Goal: Task Accomplishment & Management: Manage account settings

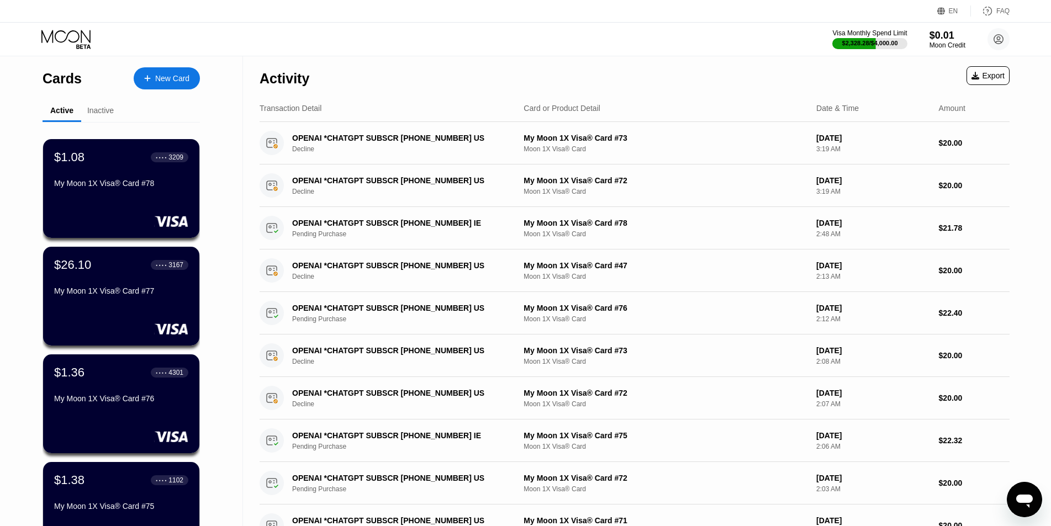
drag, startPoint x: 1004, startPoint y: 38, endPoint x: 999, endPoint y: 56, distance: 19.6
click at [1004, 38] on circle at bounding box center [998, 39] width 22 height 22
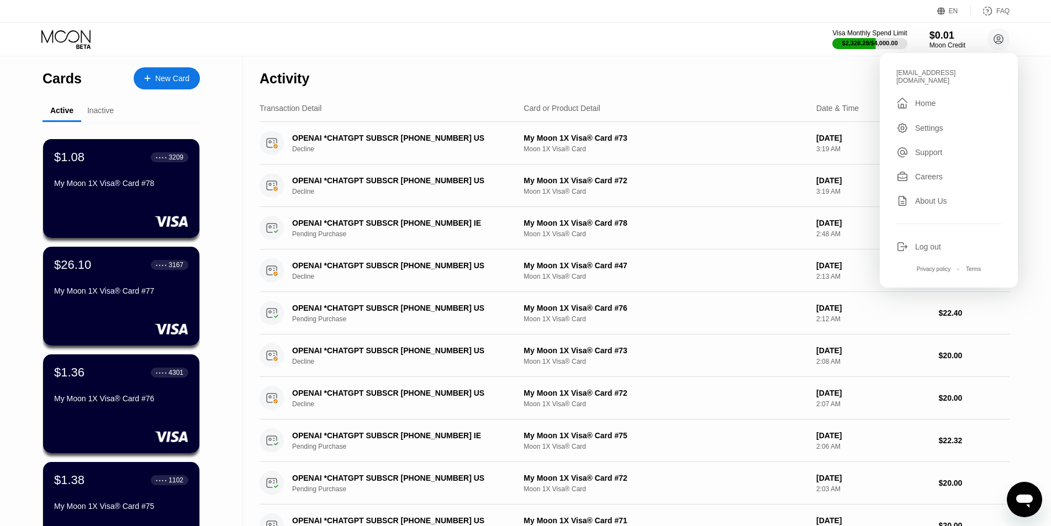
click at [924, 242] on div "Log out" at bounding box center [928, 246] width 26 height 9
click at [919, 242] on div "Log out" at bounding box center [928, 246] width 26 height 9
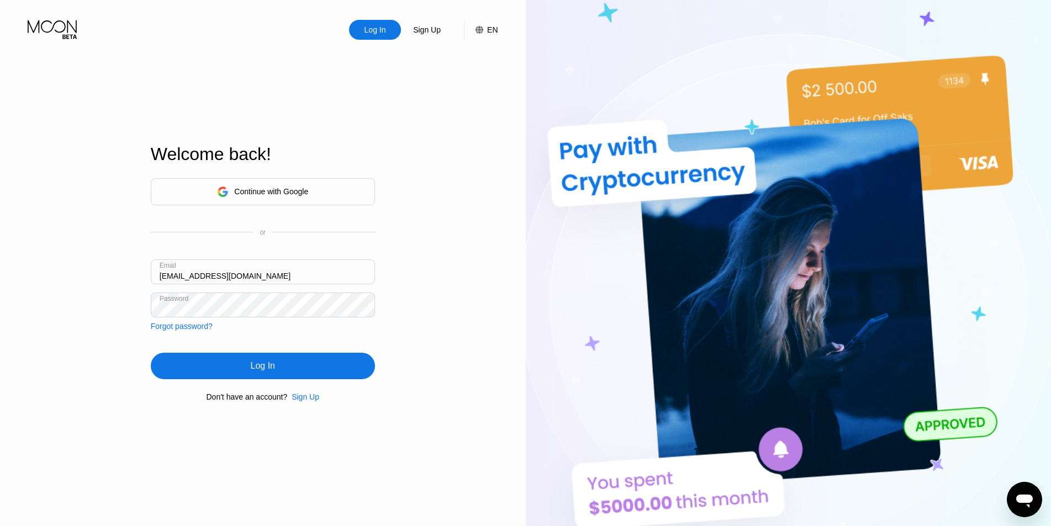
click at [149, 272] on div "Log In Sign Up EN Language Select an item Save Welcome back! Continue with Goog…" at bounding box center [263, 289] width 526 height 579
type input "V-12.05@inbox.lv"
click at [85, 313] on div "Log In Sign Up EN Language Select an item Save Welcome back! Continue with Goog…" at bounding box center [263, 289] width 526 height 579
click at [230, 362] on div "Log In" at bounding box center [263, 366] width 224 height 27
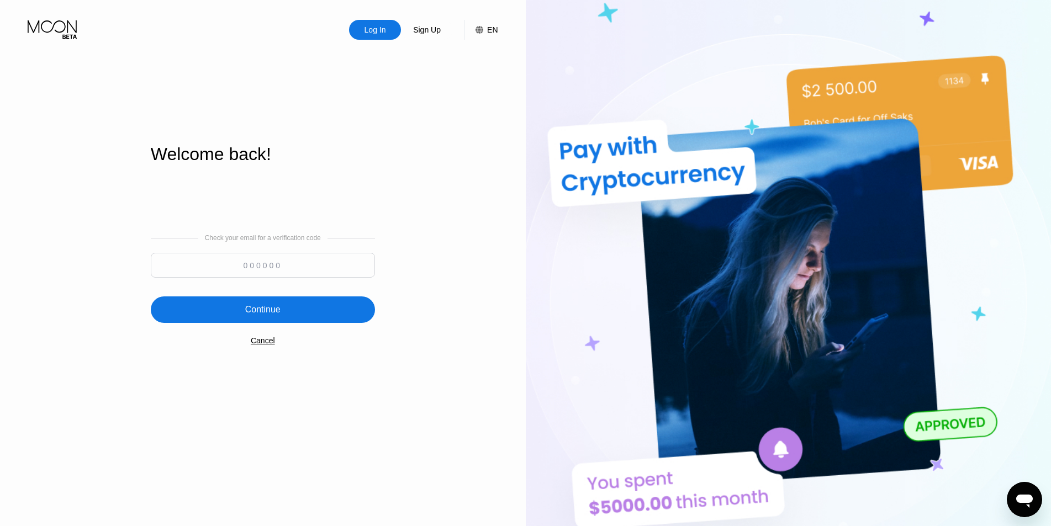
click at [275, 266] on input at bounding box center [263, 265] width 224 height 25
type input "830367"
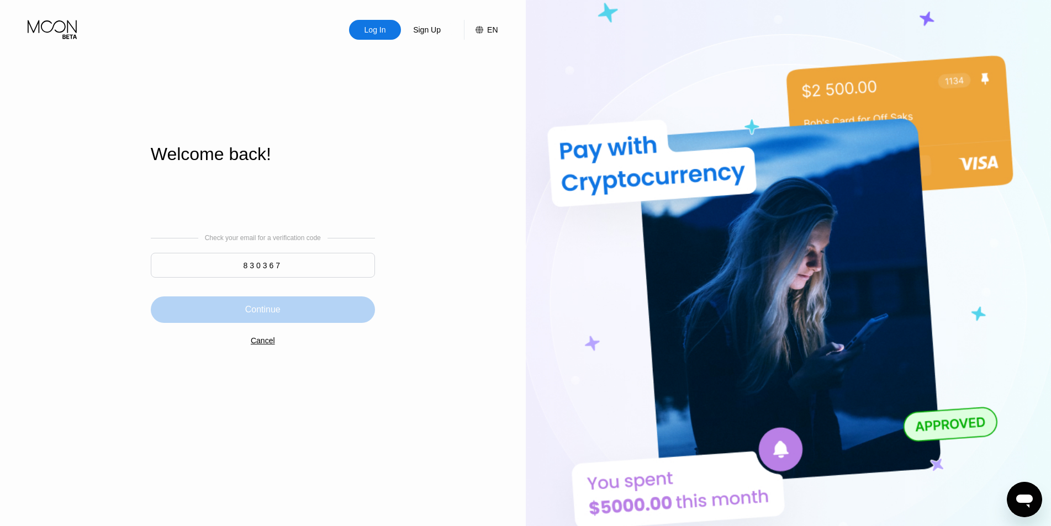
click at [289, 315] on div "Continue" at bounding box center [263, 309] width 224 height 27
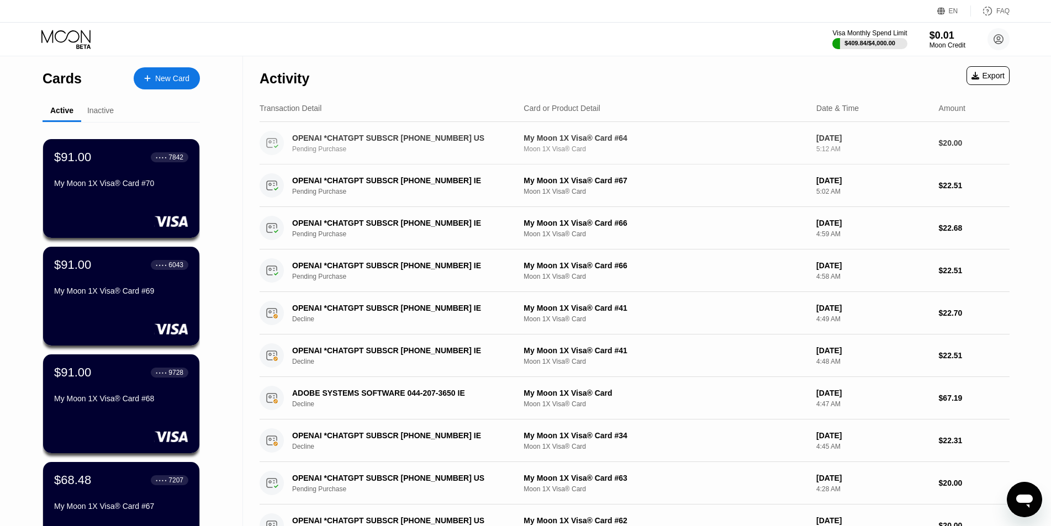
click at [593, 146] on div "My Moon 1X Visa® Card #64 Moon 1X Visa® Card" at bounding box center [665, 143] width 284 height 19
click at [428, 142] on div "OPENAI *CHATGPT SUBSCR [PHONE_NUMBER] US" at bounding box center [399, 138] width 214 height 9
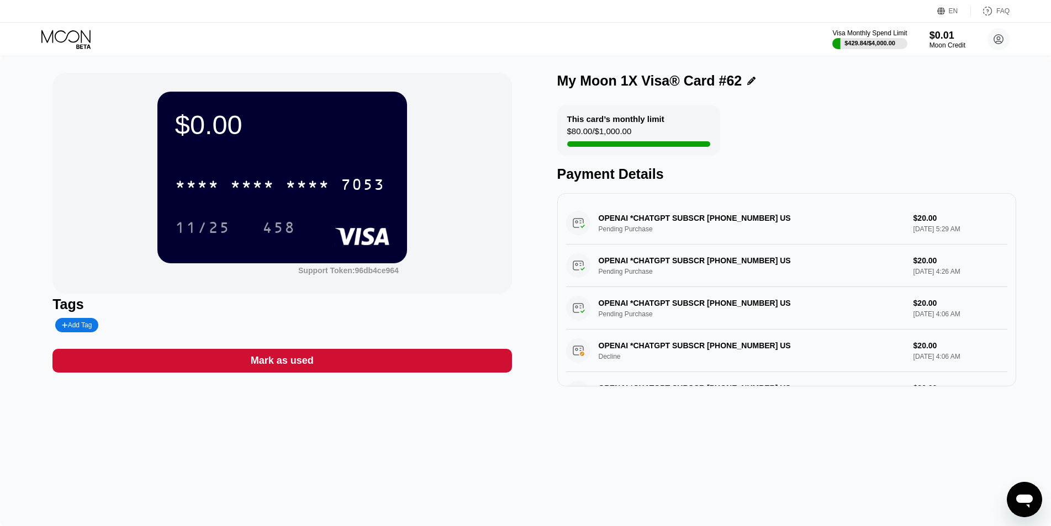
click at [304, 459] on div "$0.00 * * * * * * * * * * * * 7053 11/25 458 Support Token: 96db4ce964 Tags Add…" at bounding box center [525, 291] width 1051 height 470
click at [1002, 38] on icon at bounding box center [998, 39] width 22 height 22
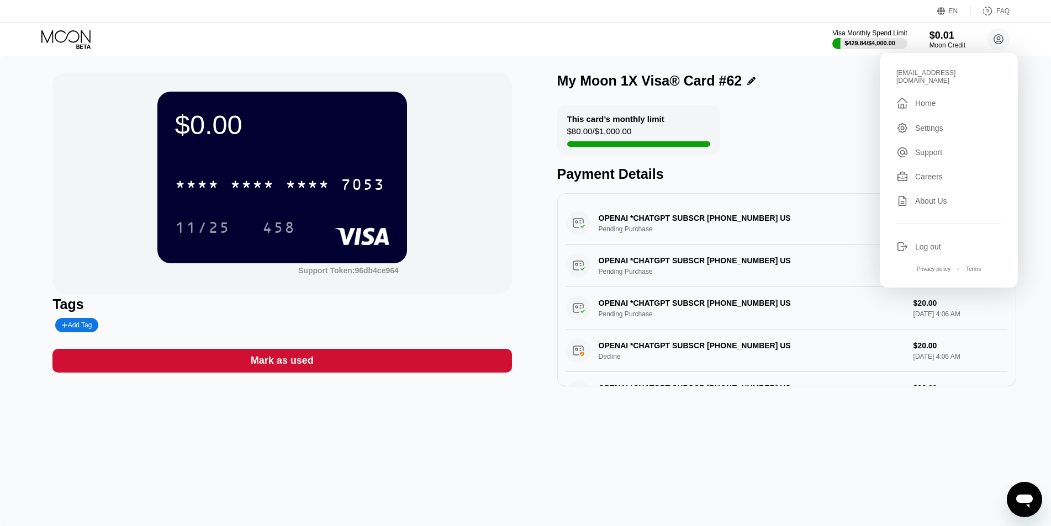
click at [921, 242] on div "Log out" at bounding box center [928, 246] width 26 height 9
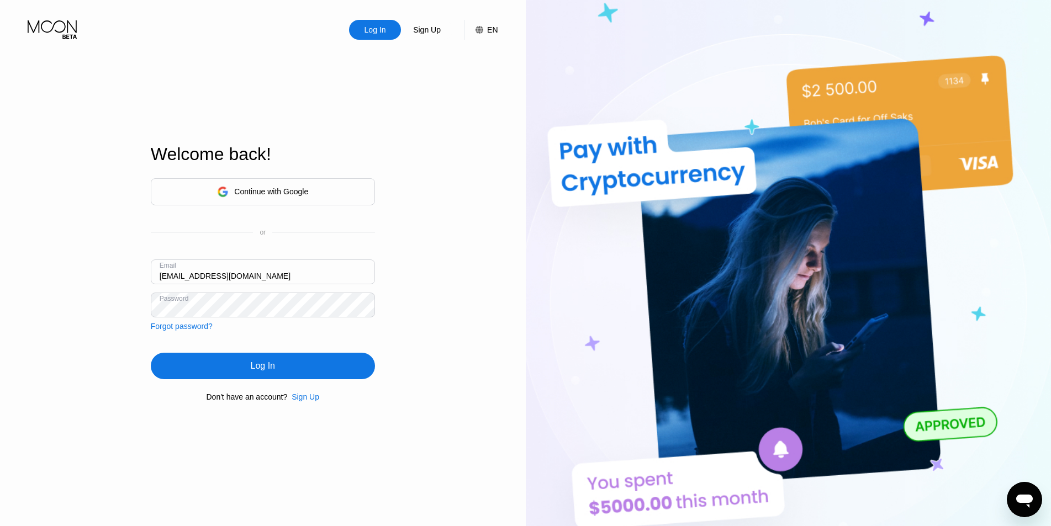
drag, startPoint x: 236, startPoint y: 264, endPoint x: 110, endPoint y: 272, distance: 126.6
click at [110, 272] on div "Log In Sign Up EN Language Select an item Save Welcome back! Continue with Goog…" at bounding box center [263, 289] width 526 height 579
paste input "v-14.06"
type input "v-14.06@inbox.lv"
click at [94, 299] on div "Log In Sign Up EN Language Select an item Save Welcome back! Continue with Goog…" at bounding box center [263, 289] width 526 height 579
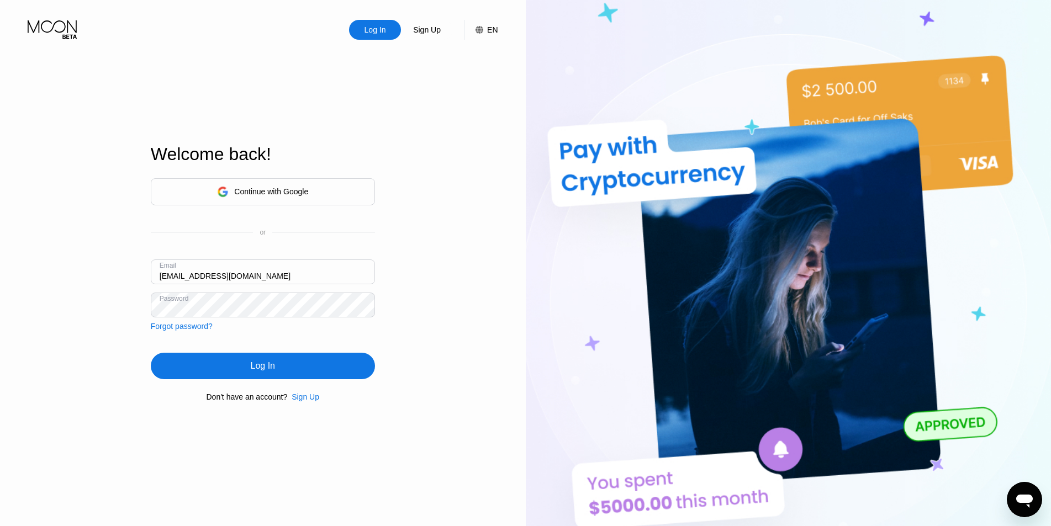
click at [250, 366] on div "Log In" at bounding box center [263, 366] width 224 height 27
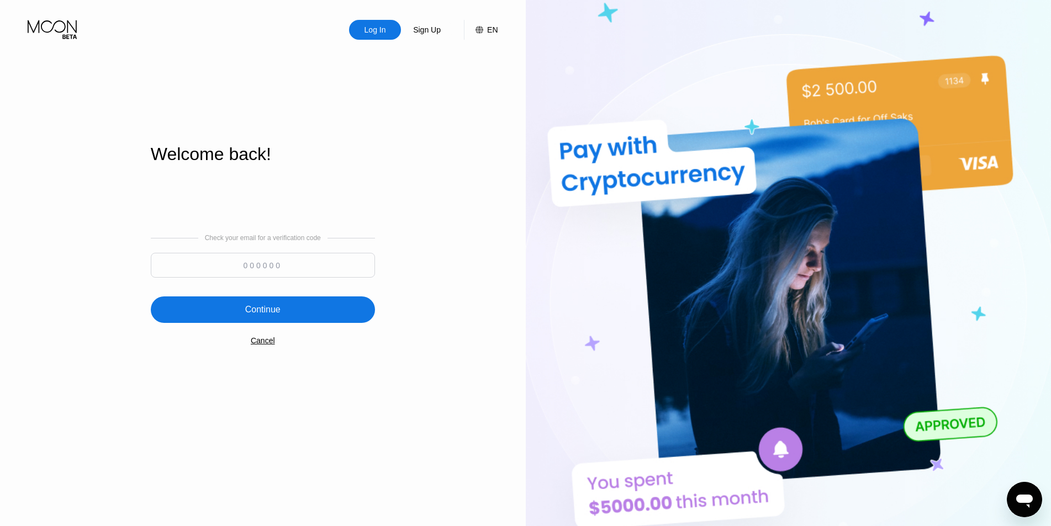
click at [264, 267] on input at bounding box center [263, 265] width 224 height 25
type input "157136"
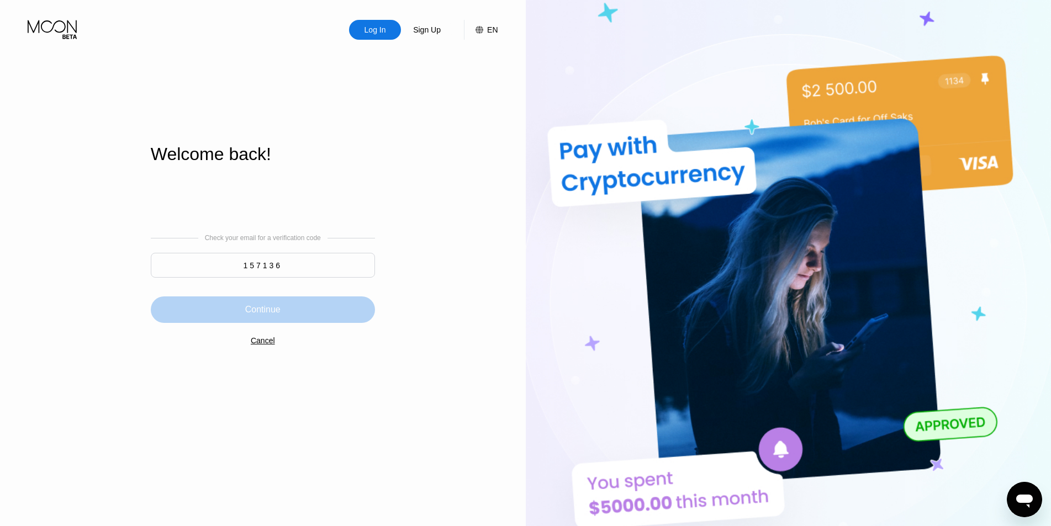
click at [264, 301] on div "Continue" at bounding box center [263, 309] width 224 height 27
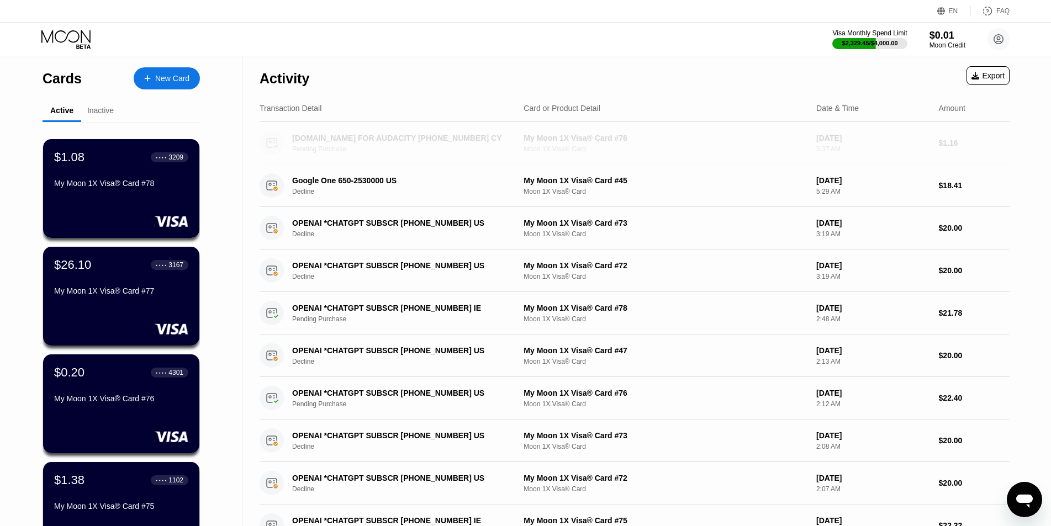
click at [602, 139] on div "My Moon 1X Visa® Card #76" at bounding box center [665, 138] width 284 height 9
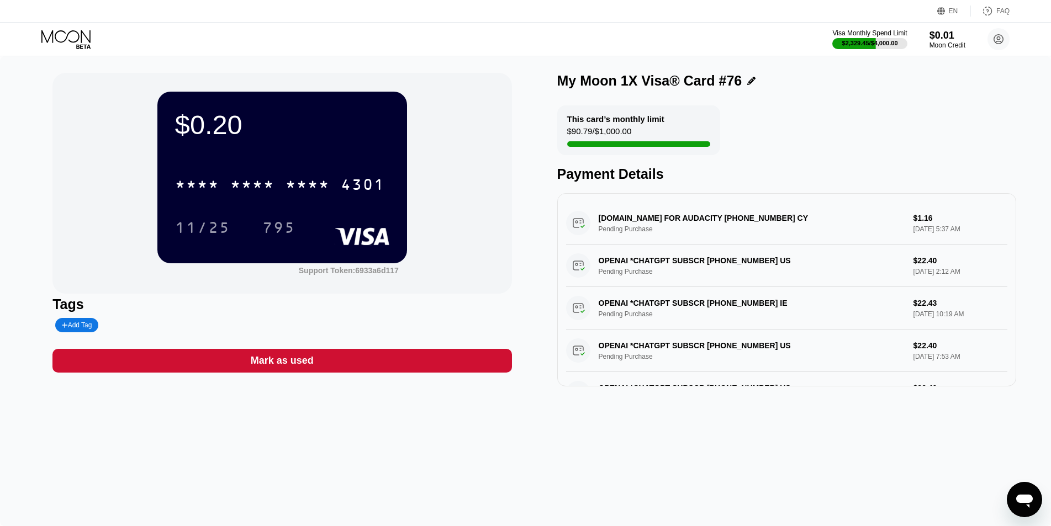
click at [613, 220] on div "AUDIO.COM FOR AUDACITY +35725591366 CY Pending Purchase $1.16 Sep 26, 2025 5:37…" at bounding box center [786, 223] width 441 height 43
drag, startPoint x: 613, startPoint y: 220, endPoint x: 775, endPoint y: 219, distance: 162.3
click at [709, 217] on div "AUDIO.COM FOR AUDACITY +35725591366 CY Pending Purchase $1.16 Sep 26, 2025 5:37…" at bounding box center [786, 223] width 441 height 43
drag, startPoint x: 787, startPoint y: 219, endPoint x: 614, endPoint y: 219, distance: 173.4
click at [619, 220] on div "AUDIO.COM FOR AUDACITY +35725591366 CY Pending Purchase $1.16 Sep 26, 2025 5:37…" at bounding box center [786, 223] width 441 height 43
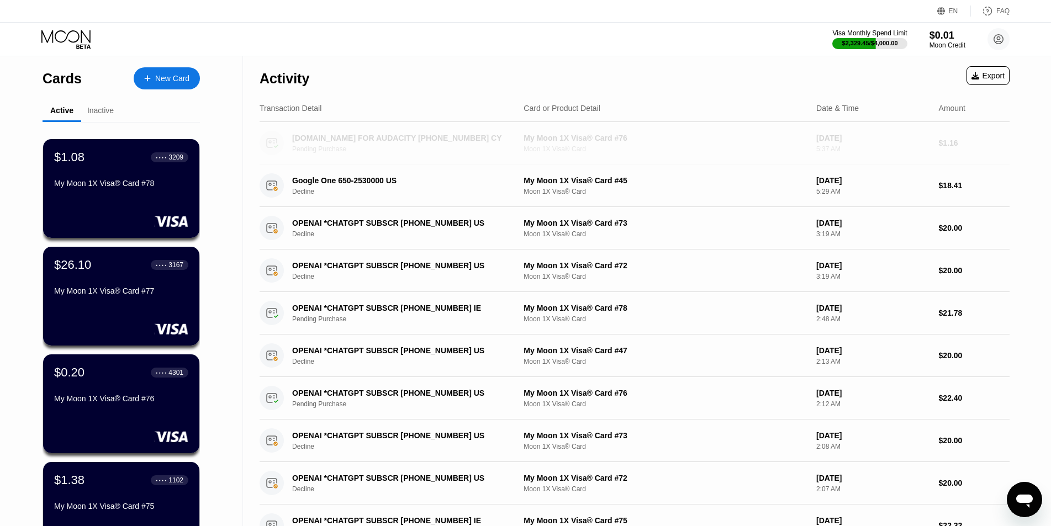
drag, startPoint x: 287, startPoint y: 137, endPoint x: 459, endPoint y: 98, distance: 176.8
click at [459, 98] on div "Activity Export Transaction Detail Card or Product Detail Date & Time Amount AU…" at bounding box center [634, 374] width 750 height 636
drag, startPoint x: 452, startPoint y: 118, endPoint x: 361, endPoint y: 150, distance: 96.9
click at [361, 150] on div "Activity Export Transaction Detail Card or Product Detail Date & Time Amount AU…" at bounding box center [634, 374] width 750 height 636
click at [362, 142] on div "AUDIO.COM FOR AUDACITY +35725591366 CY" at bounding box center [399, 138] width 214 height 9
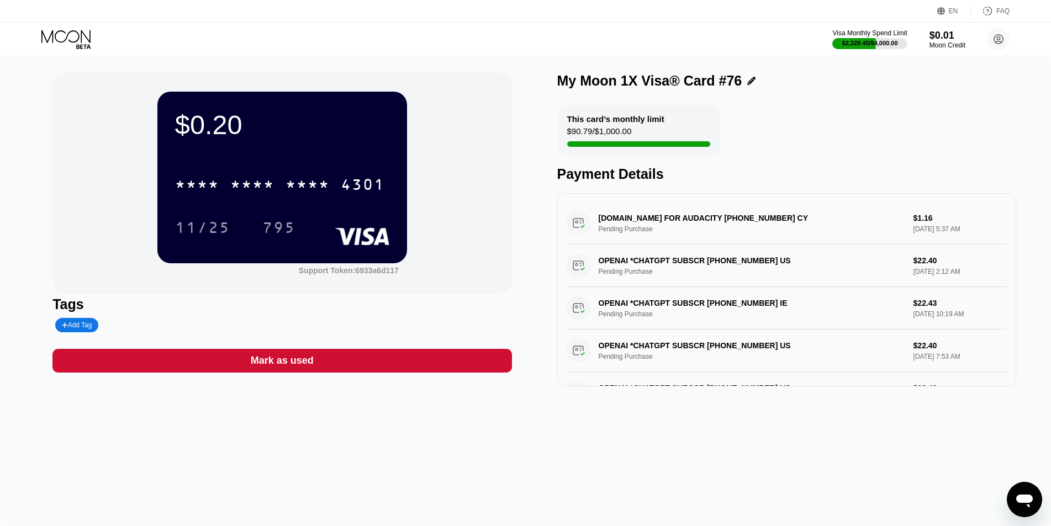
drag, startPoint x: 599, startPoint y: 222, endPoint x: 643, endPoint y: 221, distance: 44.2
click at [643, 221] on div "AUDIO.COM FOR AUDACITY +35725591366 CY Pending Purchase $1.16 Sep 26, 2025 5:37…" at bounding box center [786, 223] width 441 height 43
drag, startPoint x: 638, startPoint y: 219, endPoint x: 643, endPoint y: 234, distance: 16.4
click at [643, 234] on div "AUDIO.COM FOR AUDACITY +35725591366 CY Pending Purchase $1.16 Sep 26, 2025 5:37…" at bounding box center [786, 223] width 441 height 43
drag, startPoint x: 637, startPoint y: 220, endPoint x: 640, endPoint y: 236, distance: 16.2
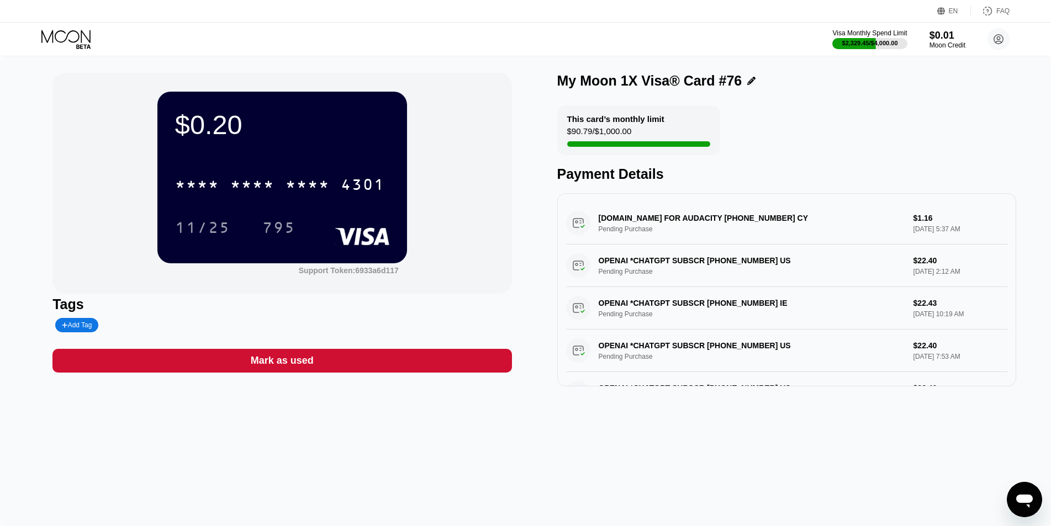
click at [640, 231] on div "AUDIO.COM FOR AUDACITY +35725591366 CY Pending Purchase $1.16 Sep 26, 2025 5:37…" at bounding box center [786, 223] width 441 height 43
click at [994, 31] on circle at bounding box center [998, 39] width 22 height 22
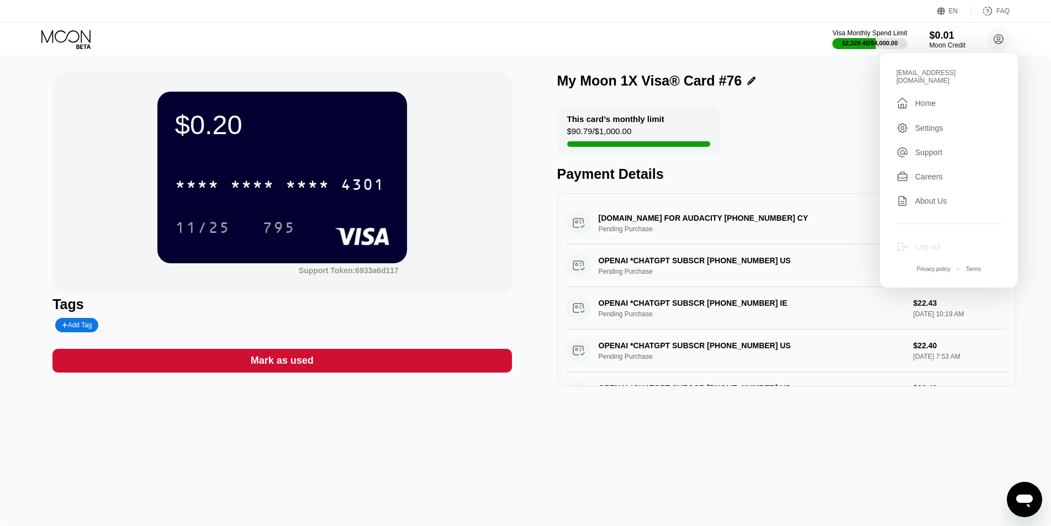
click at [923, 242] on div "Log out" at bounding box center [928, 246] width 26 height 9
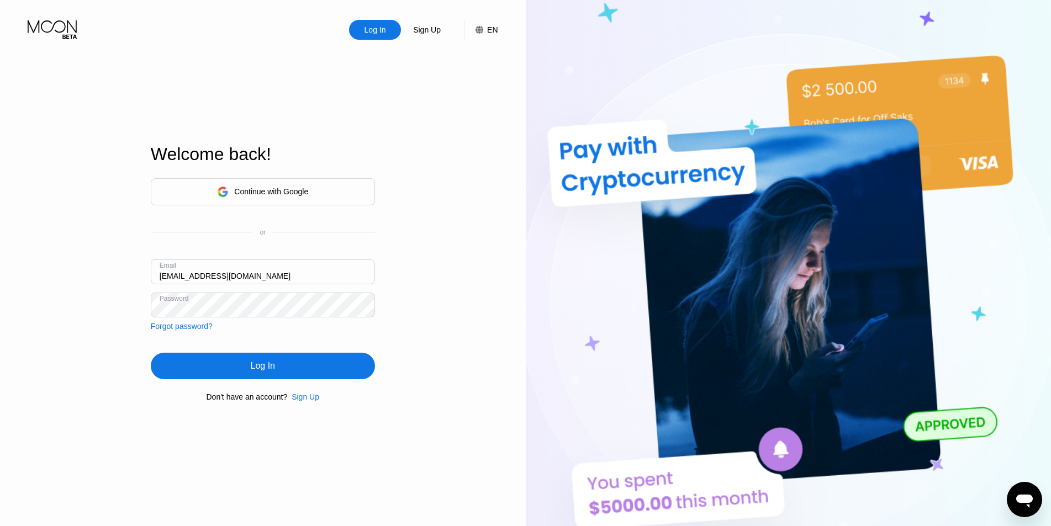
drag, startPoint x: 224, startPoint y: 277, endPoint x: 96, endPoint y: 274, distance: 128.7
click at [90, 273] on div "Log In Sign Up EN Language Select an item Save Welcome back! Continue with Goog…" at bounding box center [263, 289] width 526 height 579
paste input "V-12.05"
type input "V-12.05@inbox.lv"
click at [252, 370] on div "Log In" at bounding box center [263, 366] width 24 height 11
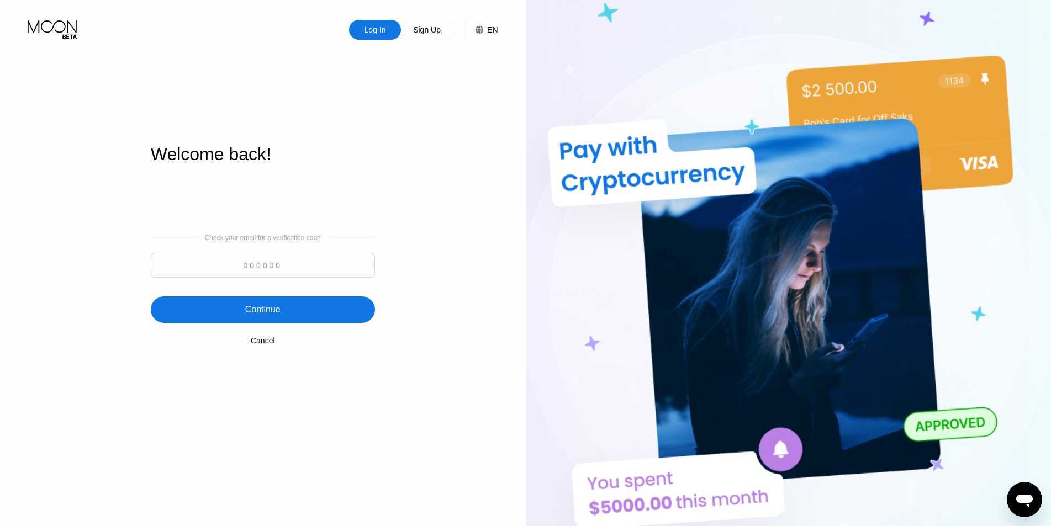
click at [249, 272] on input at bounding box center [263, 265] width 224 height 25
type input "678527"
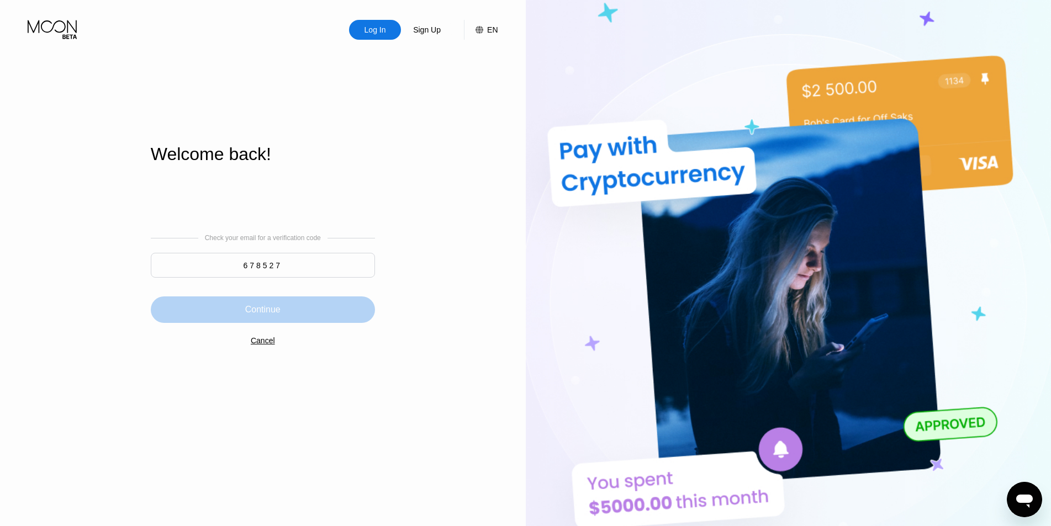
click at [284, 323] on div "Continue" at bounding box center [263, 309] width 224 height 27
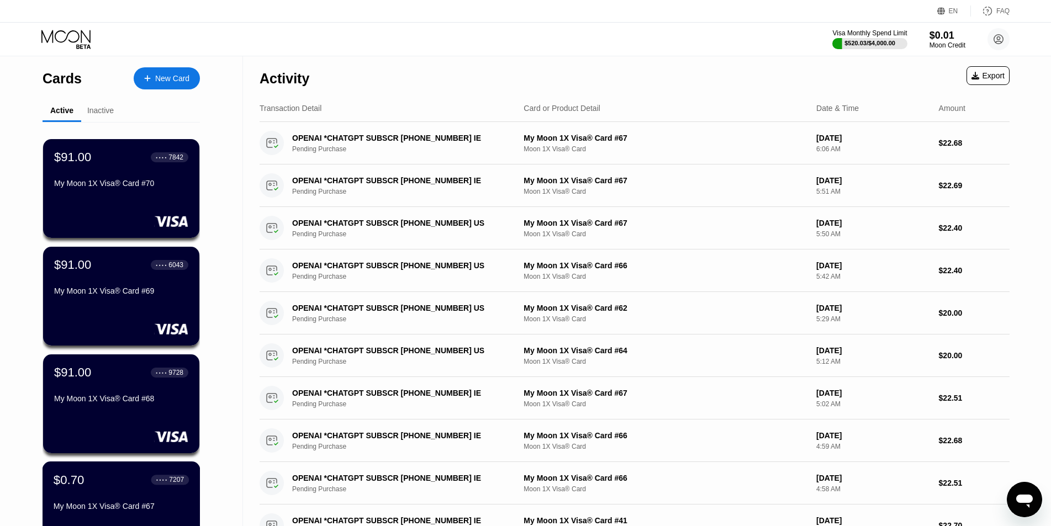
click at [185, 506] on div "My Moon 1X Visa® Card #67" at bounding box center [121, 506] width 135 height 9
